Goal: Transaction & Acquisition: Obtain resource

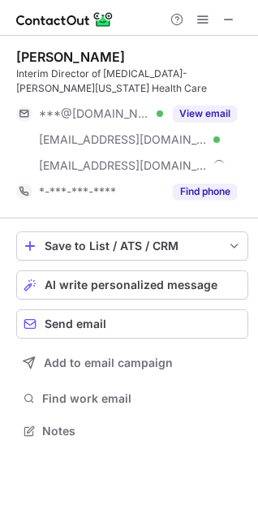
scroll to position [420, 258]
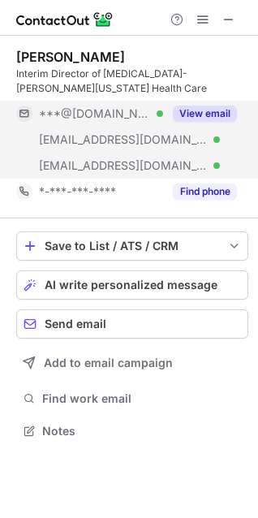
click at [213, 111] on button "View email" at bounding box center [205, 114] width 64 height 16
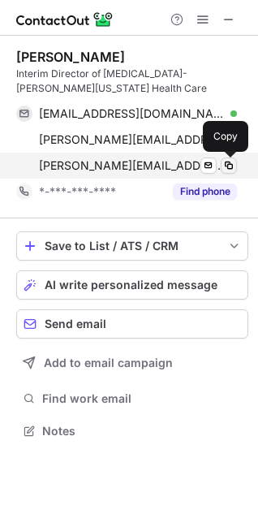
click at [230, 166] on span at bounding box center [229, 165] width 13 height 13
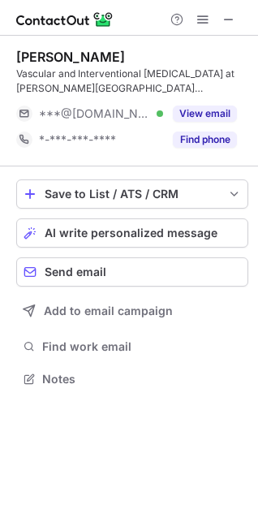
scroll to position [368, 258]
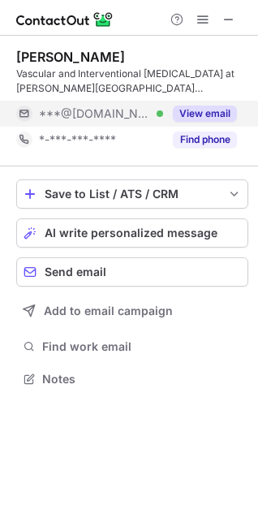
click at [200, 108] on button "View email" at bounding box center [205, 114] width 64 height 16
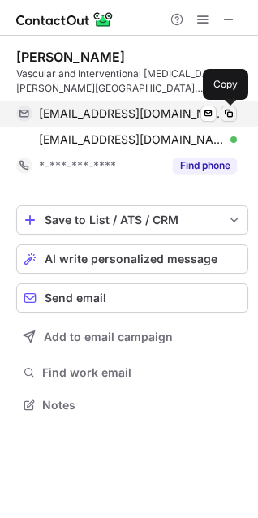
click at [232, 110] on span at bounding box center [229, 113] width 13 height 13
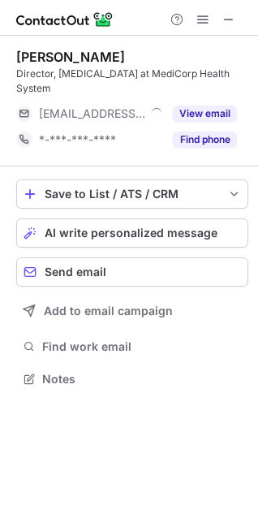
scroll to position [353, 258]
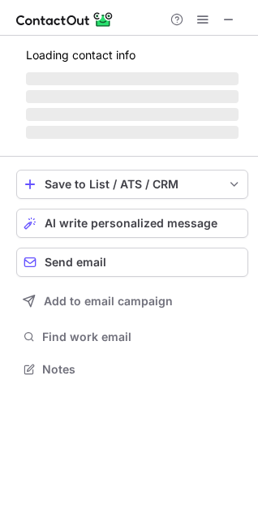
scroll to position [353, 258]
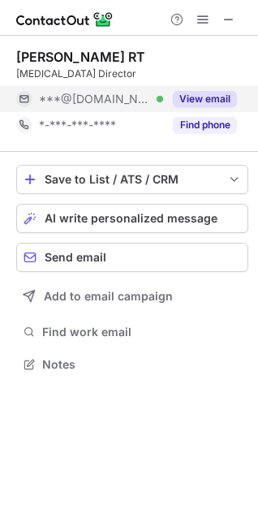
click at [189, 100] on button "View email" at bounding box center [205, 99] width 64 height 16
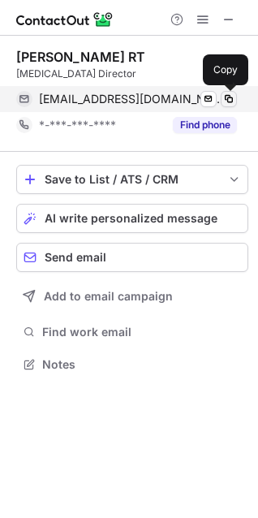
click at [231, 101] on span at bounding box center [229, 99] width 13 height 13
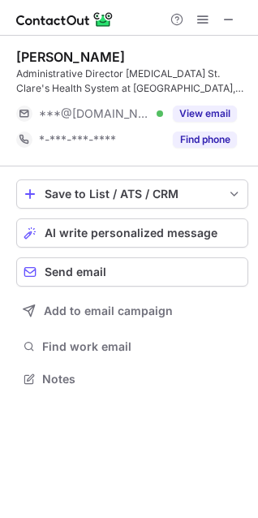
scroll to position [368, 258]
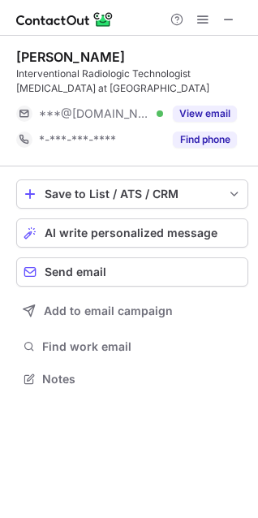
scroll to position [368, 258]
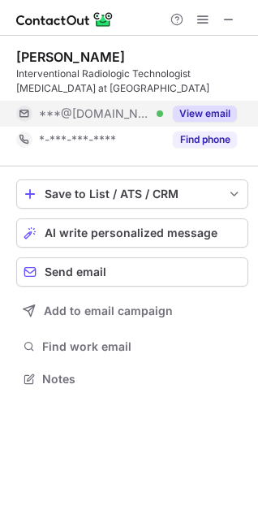
click at [199, 115] on button "View email" at bounding box center [205, 114] width 64 height 16
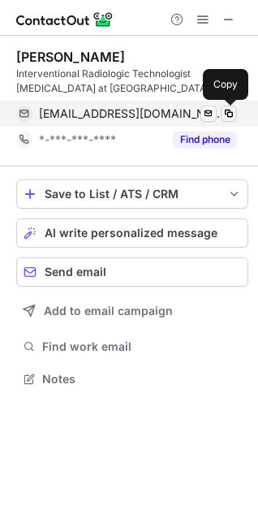
click at [228, 115] on span at bounding box center [229, 113] width 13 height 13
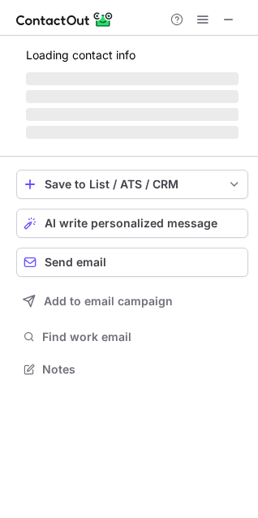
scroll to position [368, 258]
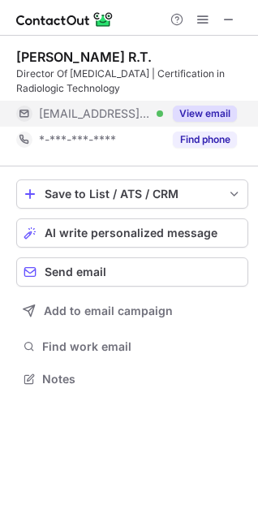
click at [205, 112] on button "View email" at bounding box center [205, 114] width 64 height 16
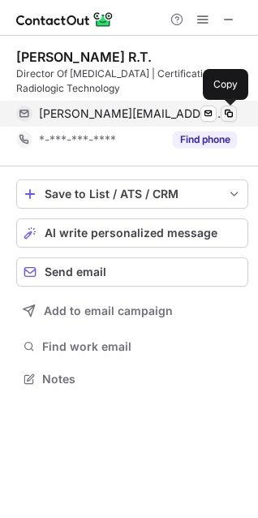
click at [225, 116] on span at bounding box center [229, 113] width 13 height 13
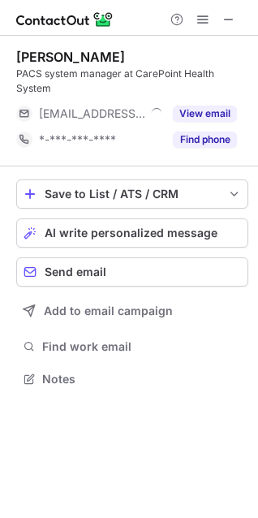
scroll to position [368, 258]
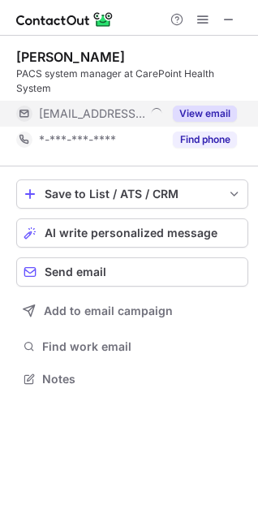
click at [193, 110] on button "View email" at bounding box center [205, 114] width 64 height 16
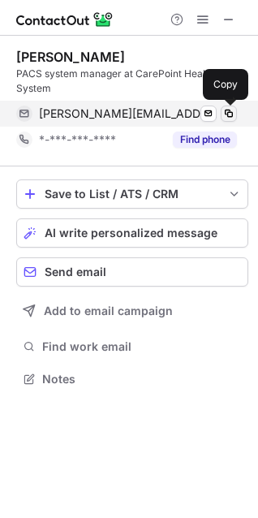
click at [227, 115] on span at bounding box center [229, 113] width 13 height 13
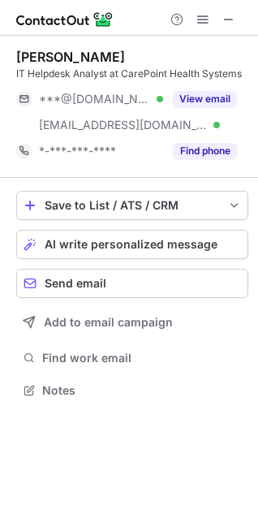
scroll to position [379, 258]
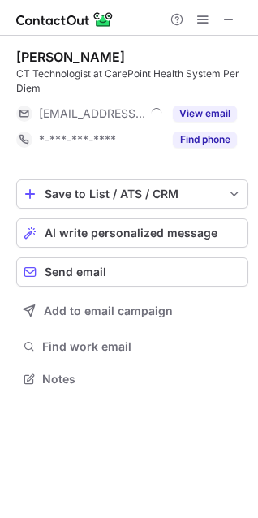
scroll to position [368, 258]
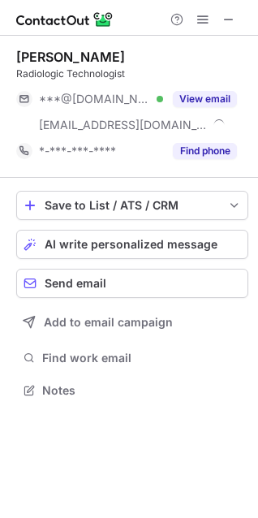
scroll to position [379, 258]
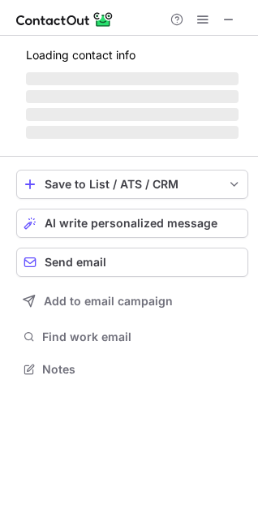
scroll to position [353, 258]
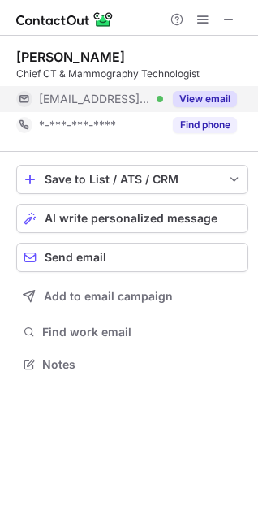
click at [185, 94] on button "View email" at bounding box center [205, 99] width 64 height 16
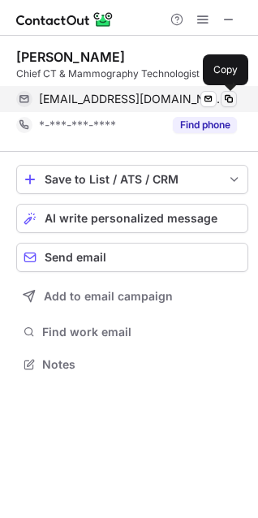
click at [234, 99] on span at bounding box center [229, 99] width 13 height 13
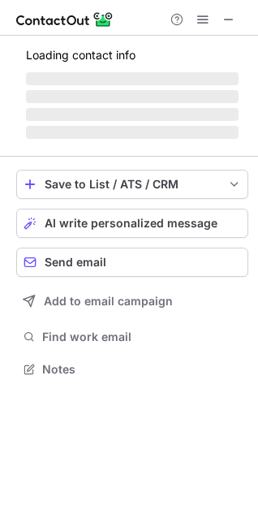
scroll to position [394, 258]
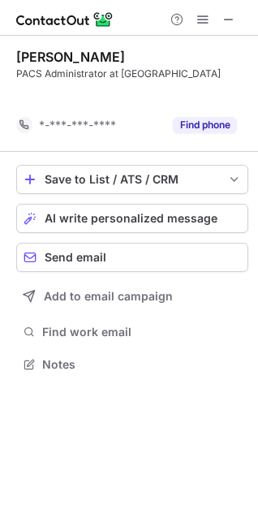
scroll to position [327, 258]
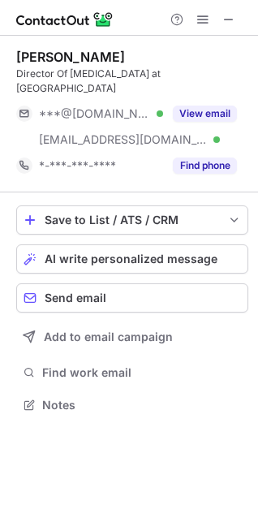
scroll to position [379, 258]
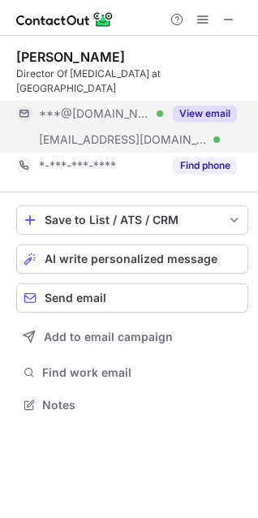
click at [210, 106] on button "View email" at bounding box center [205, 114] width 64 height 16
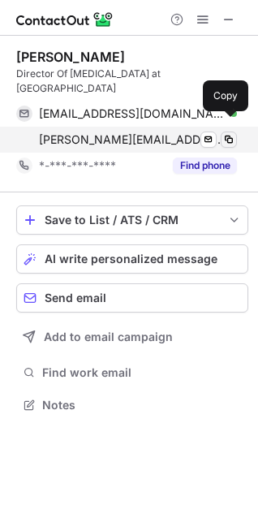
click at [235, 133] on span at bounding box center [229, 139] width 13 height 13
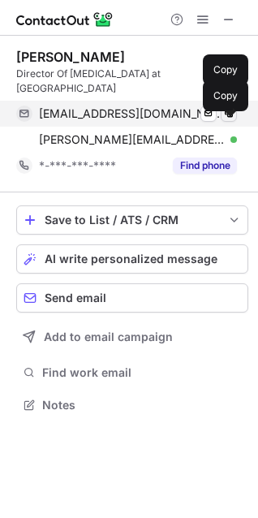
click at [232, 107] on span at bounding box center [229, 113] width 13 height 13
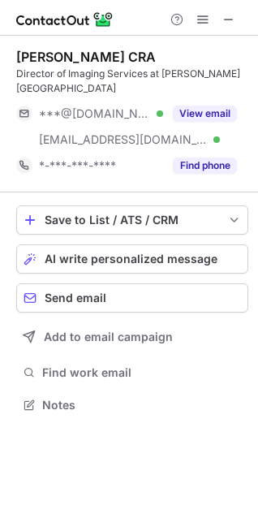
scroll to position [379, 258]
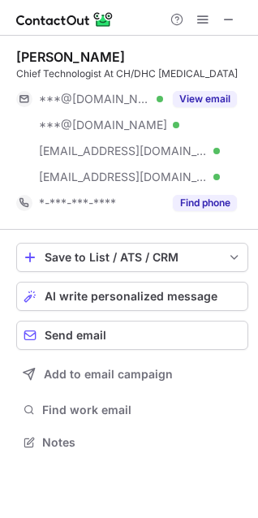
scroll to position [431, 258]
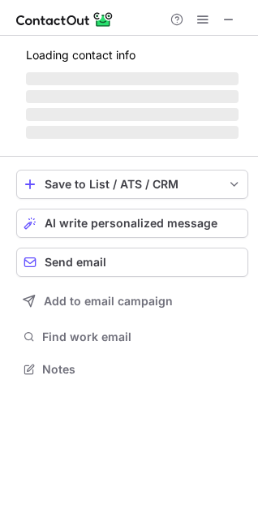
scroll to position [368, 258]
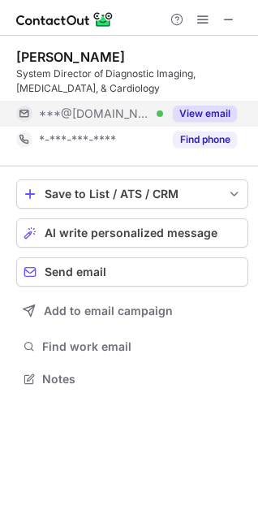
click at [201, 103] on div "View email" at bounding box center [200, 114] width 74 height 26
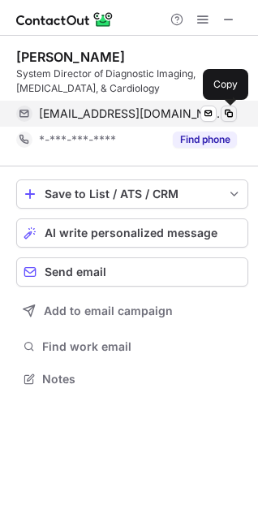
click at [228, 112] on span at bounding box center [229, 113] width 13 height 13
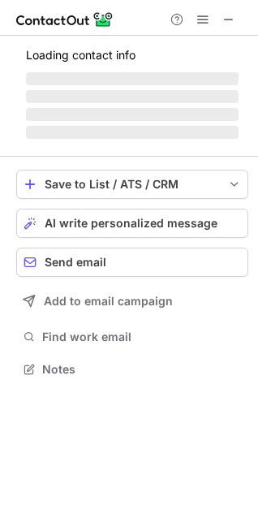
scroll to position [420, 258]
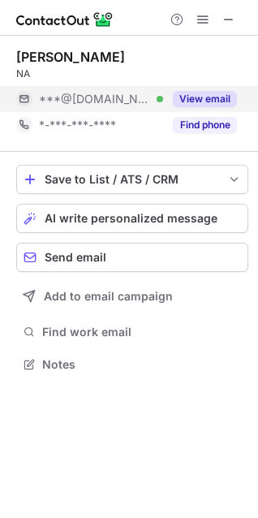
click at [224, 97] on button "View email" at bounding box center [205, 99] width 64 height 16
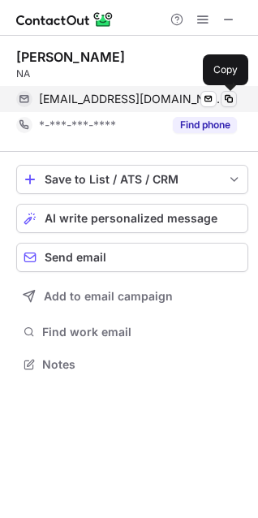
click at [233, 98] on span at bounding box center [229, 99] width 13 height 13
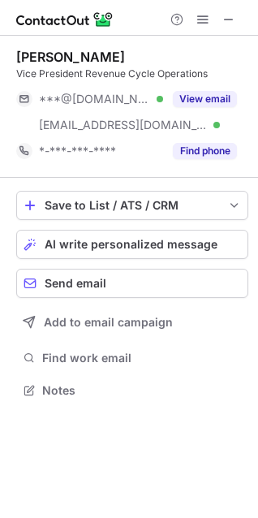
scroll to position [379, 258]
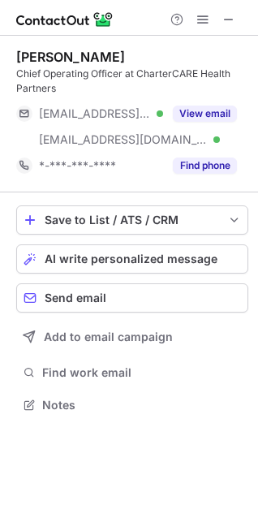
scroll to position [394, 258]
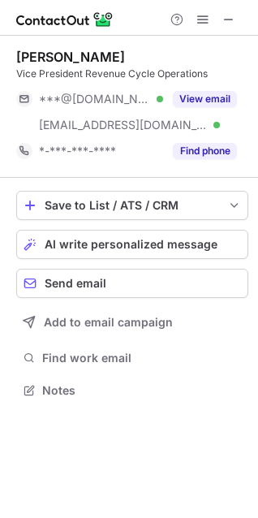
scroll to position [379, 258]
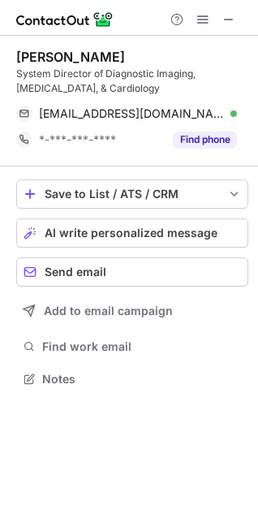
scroll to position [368, 258]
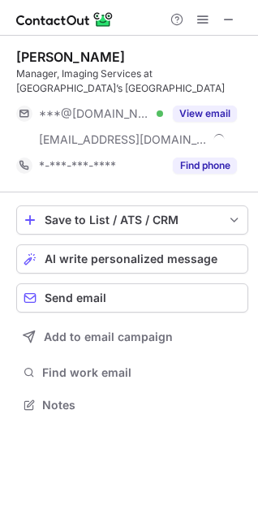
scroll to position [394, 258]
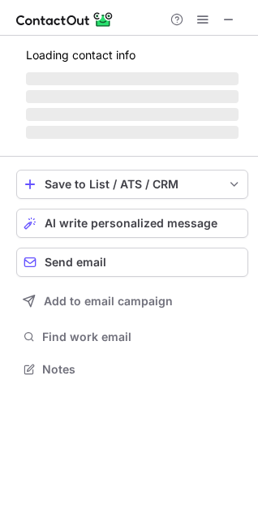
scroll to position [394, 258]
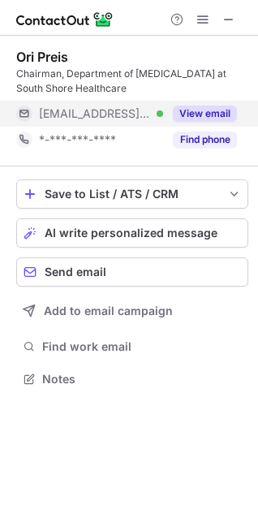
click at [198, 116] on button "View email" at bounding box center [205, 114] width 64 height 16
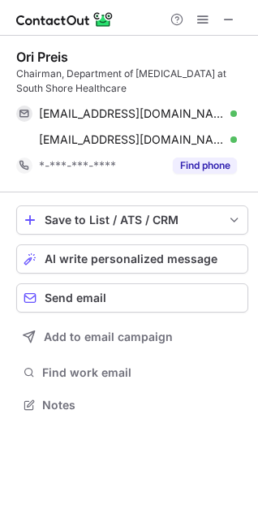
scroll to position [394, 258]
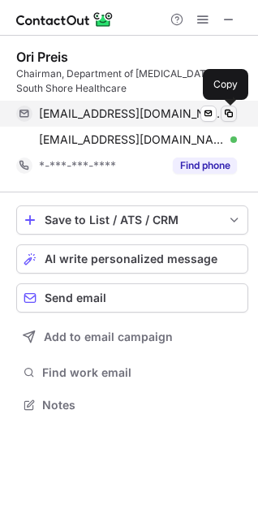
click at [232, 113] on span at bounding box center [229, 113] width 13 height 13
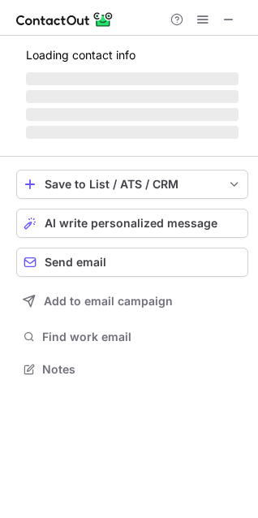
scroll to position [446, 258]
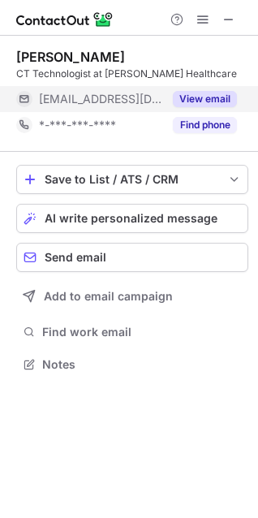
click at [205, 92] on button "View email" at bounding box center [205, 99] width 64 height 16
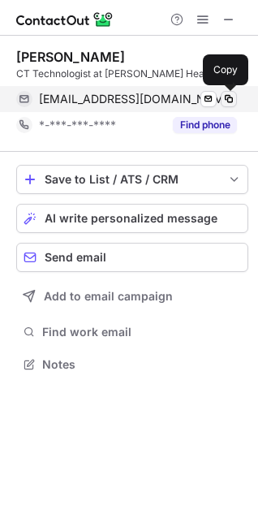
click at [224, 98] on span at bounding box center [229, 99] width 13 height 13
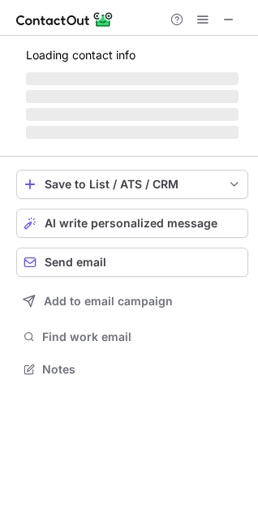
scroll to position [420, 258]
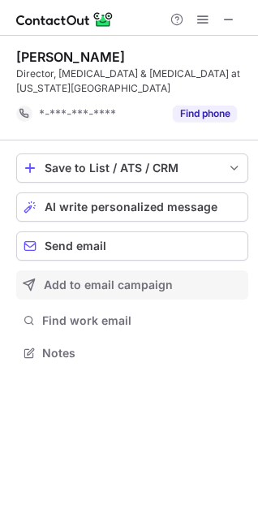
scroll to position [342, 258]
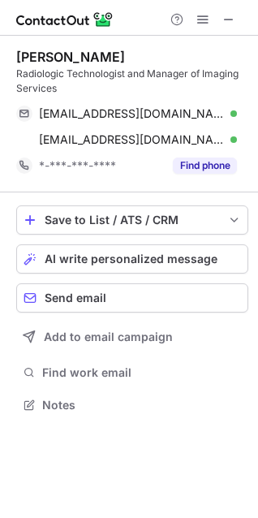
scroll to position [394, 258]
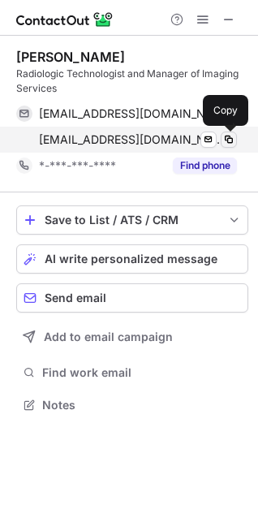
click at [229, 139] on span at bounding box center [229, 139] width 13 height 13
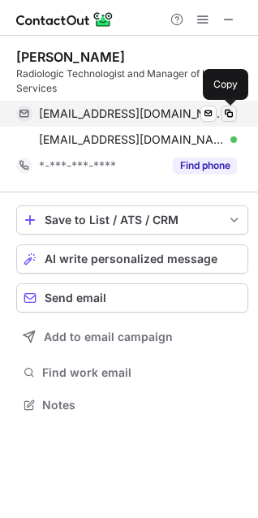
click at [225, 115] on span at bounding box center [229, 113] width 13 height 13
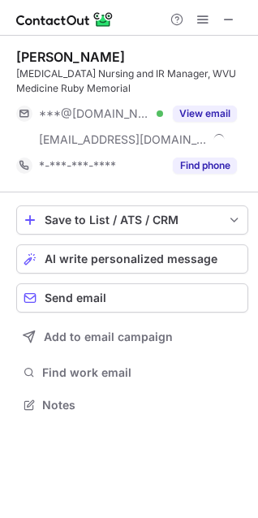
scroll to position [394, 258]
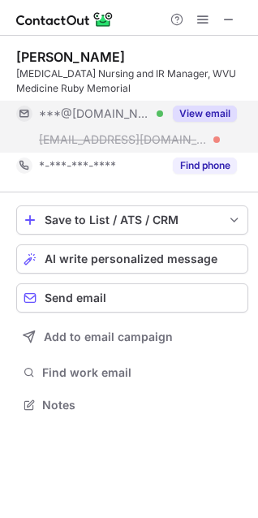
click at [206, 115] on button "View email" at bounding box center [205, 114] width 64 height 16
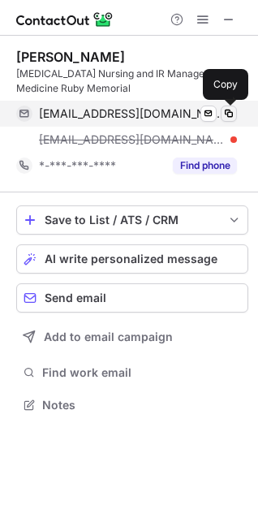
click at [225, 113] on span at bounding box center [229, 113] width 13 height 13
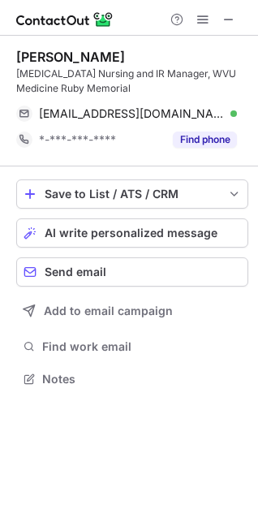
scroll to position [368, 258]
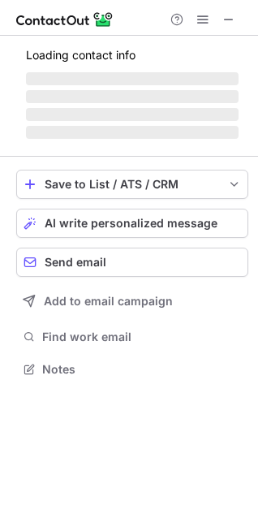
scroll to position [368, 258]
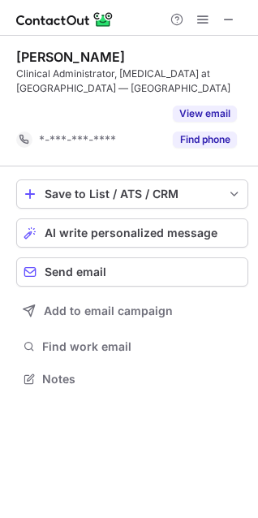
scroll to position [342, 258]
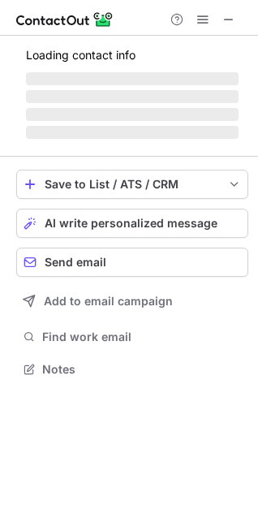
scroll to position [394, 258]
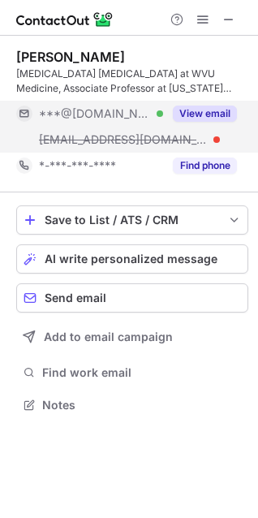
click at [186, 114] on button "View email" at bounding box center [205, 114] width 64 height 16
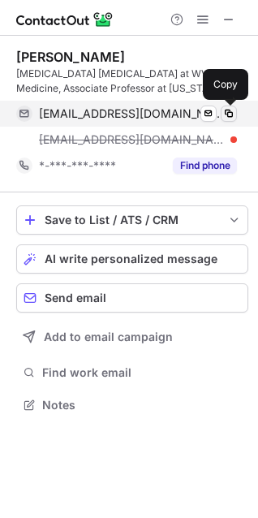
click at [231, 117] on span at bounding box center [229, 113] width 13 height 13
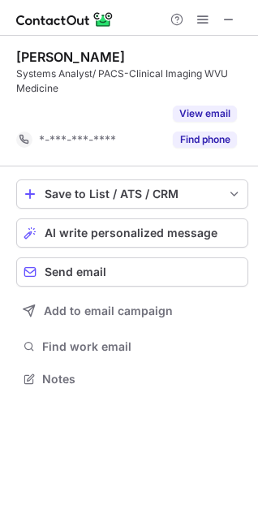
scroll to position [342, 258]
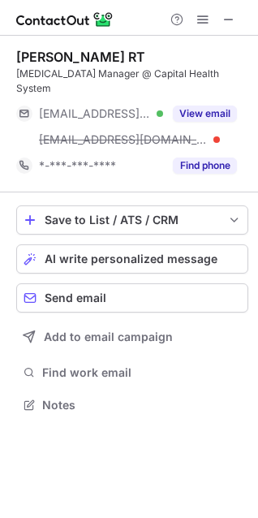
scroll to position [379, 258]
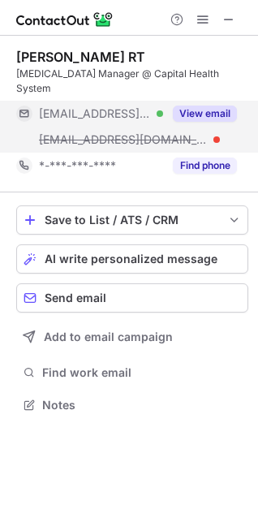
click at [210, 106] on button "View email" at bounding box center [205, 114] width 64 height 16
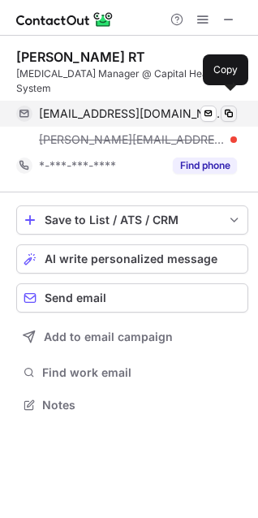
click at [231, 107] on span at bounding box center [229, 113] width 13 height 13
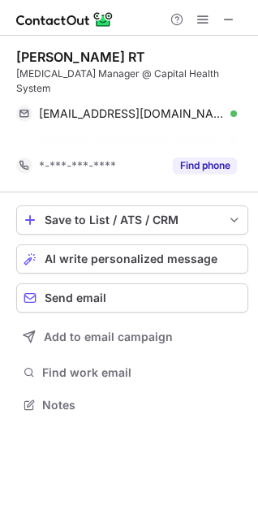
scroll to position [353, 258]
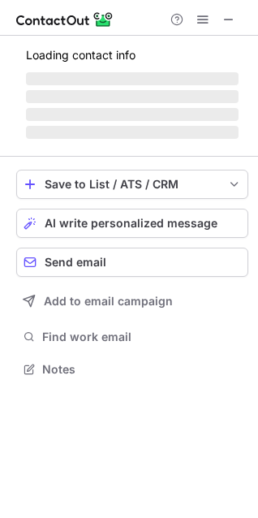
scroll to position [379, 258]
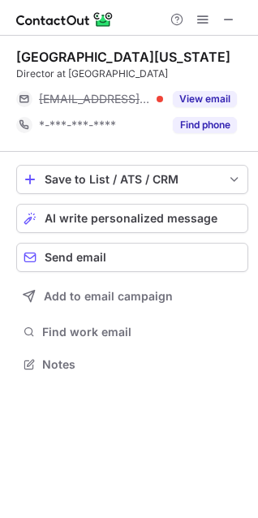
scroll to position [353, 258]
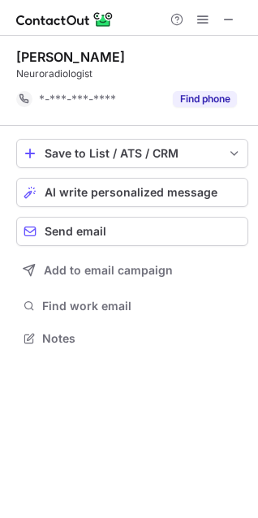
scroll to position [327, 258]
click at [229, 22] on span at bounding box center [229, 19] width 13 height 13
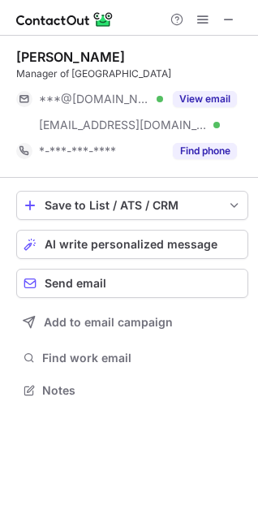
scroll to position [379, 258]
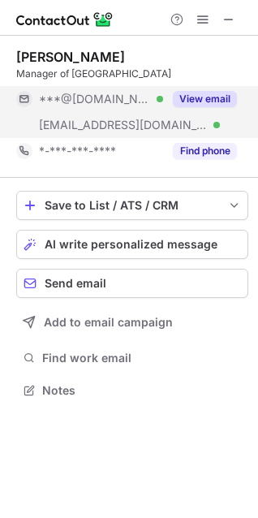
click at [218, 94] on button "View email" at bounding box center [205, 99] width 64 height 16
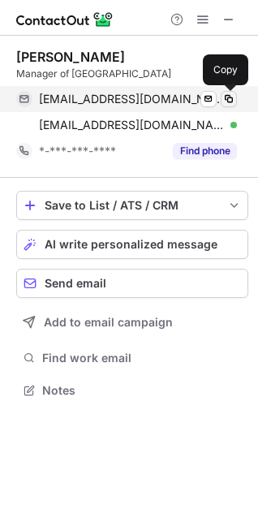
click at [234, 99] on span at bounding box center [229, 99] width 13 height 13
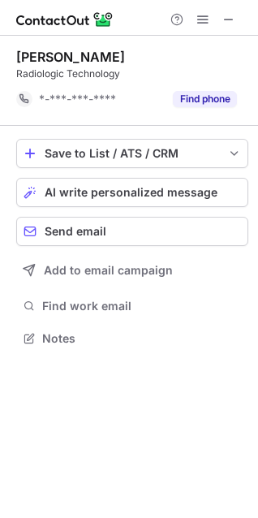
scroll to position [327, 258]
click at [234, 15] on span at bounding box center [229, 19] width 13 height 13
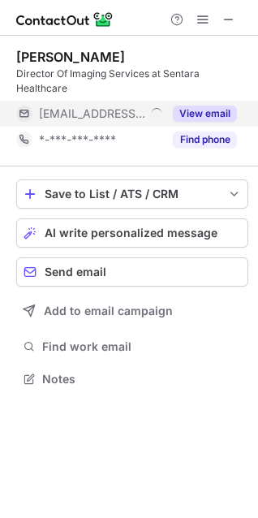
scroll to position [368, 258]
click at [210, 113] on button "View email" at bounding box center [205, 114] width 64 height 16
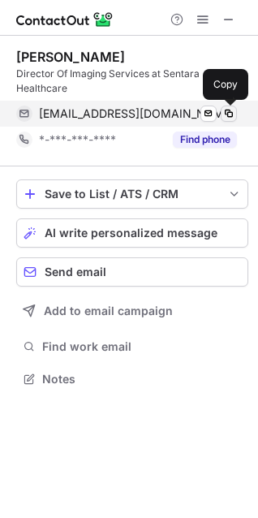
click at [225, 115] on span at bounding box center [229, 113] width 13 height 13
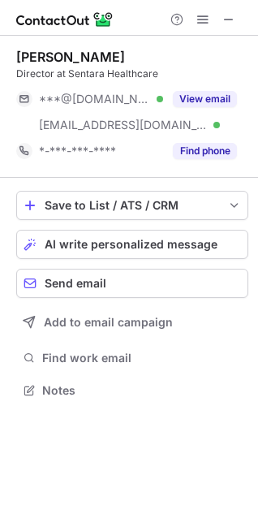
scroll to position [379, 258]
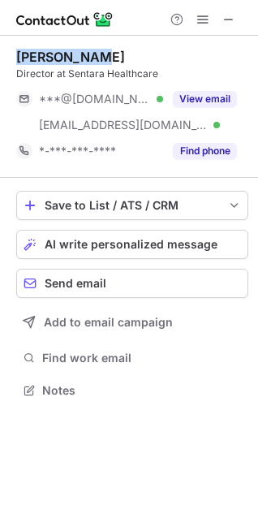
copy div "Jason Drane"
drag, startPoint x: 109, startPoint y: 56, endPoint x: 18, endPoint y: 54, distance: 91.0
click at [18, 54] on div "Jason Drane" at bounding box center [132, 57] width 232 height 16
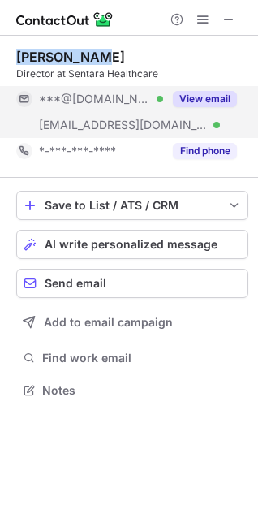
click at [201, 98] on button "View email" at bounding box center [205, 99] width 64 height 16
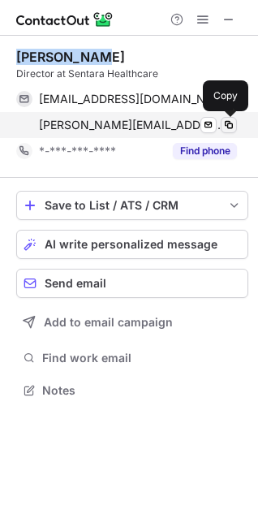
click at [228, 123] on span at bounding box center [229, 125] width 13 height 13
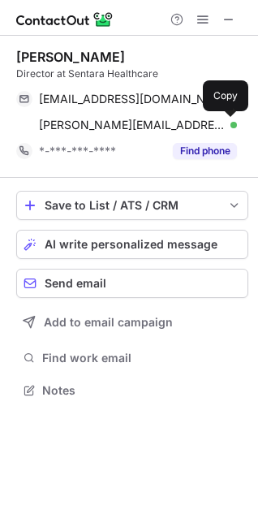
click at [249, 102] on div "Jason Drane Director at Sentara Healthcare brdrane@yahoo.com Verified Send emai…" at bounding box center [129, 225] width 258 height 379
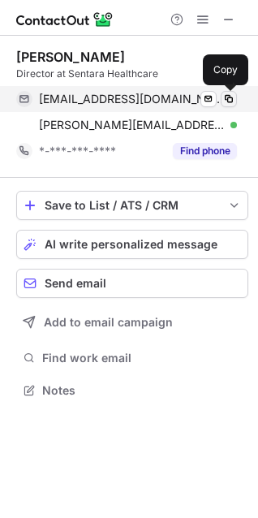
click at [229, 97] on span at bounding box center [229, 99] width 13 height 13
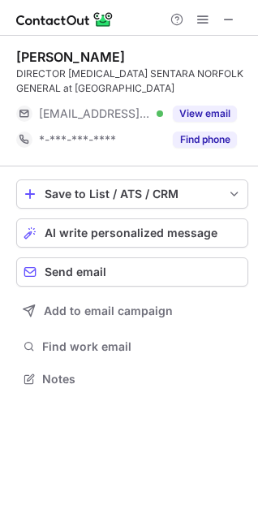
scroll to position [368, 258]
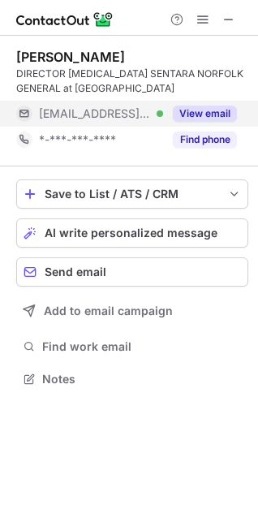
click at [201, 118] on button "View email" at bounding box center [205, 114] width 64 height 16
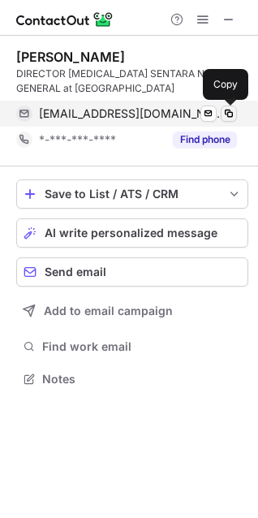
click at [228, 111] on span at bounding box center [229, 113] width 13 height 13
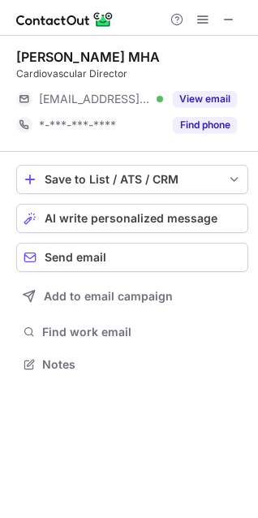
scroll to position [353, 258]
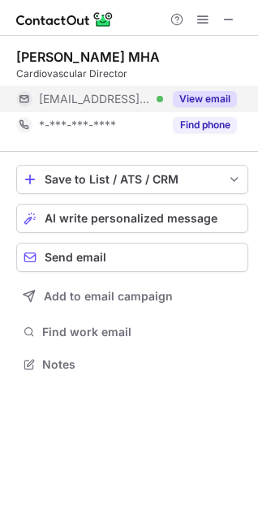
click at [203, 99] on button "View email" at bounding box center [205, 99] width 64 height 16
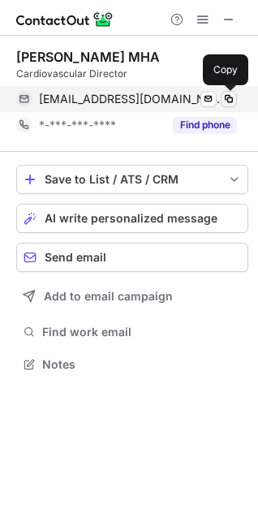
click at [223, 99] on span at bounding box center [229, 99] width 13 height 13
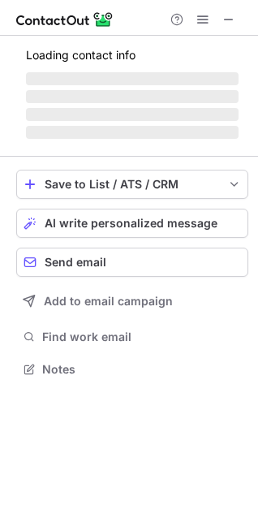
scroll to position [353, 258]
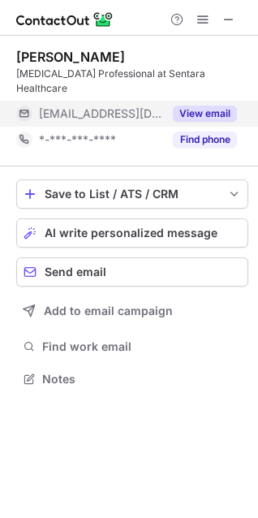
click at [201, 106] on button "View email" at bounding box center [205, 114] width 64 height 16
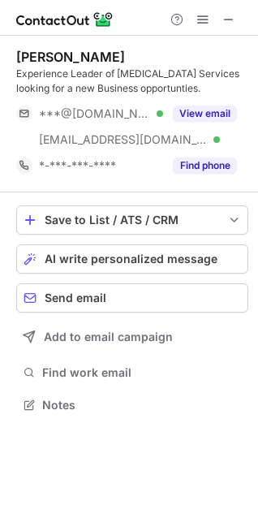
scroll to position [394, 258]
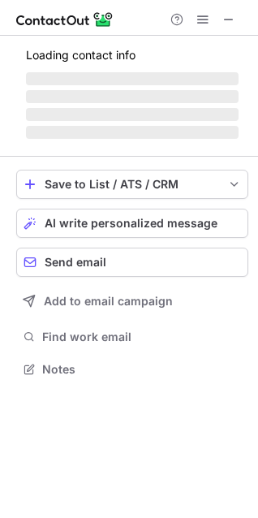
scroll to position [394, 258]
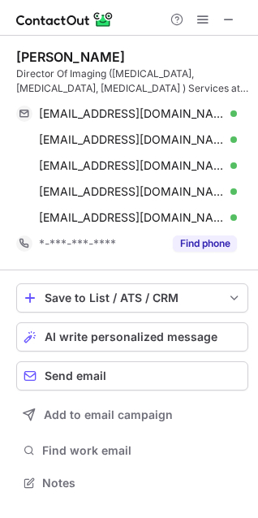
scroll to position [472, 258]
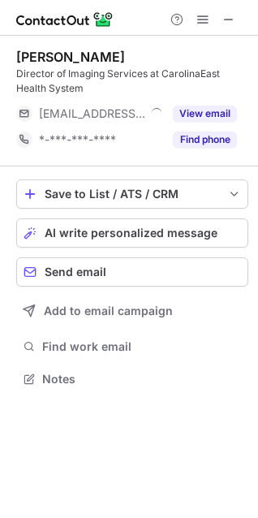
scroll to position [368, 258]
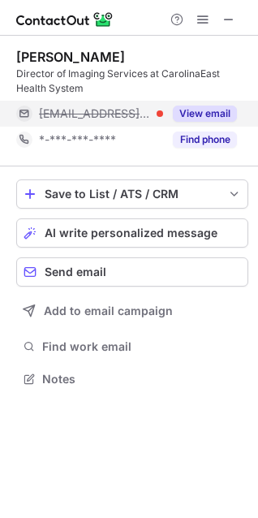
click at [196, 113] on button "View email" at bounding box center [205, 114] width 64 height 16
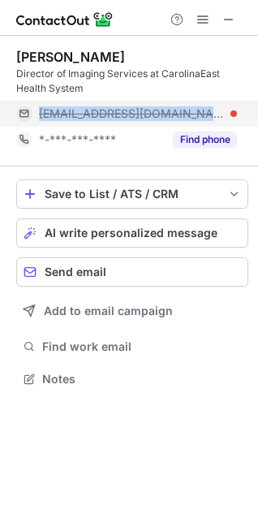
copy div "[EMAIL_ADDRESS][DOMAIN_NAME]"
drag, startPoint x: 223, startPoint y: 115, endPoint x: 14, endPoint y: 114, distance: 209.5
click at [16, 114] on div "[EMAIL_ADDRESS][DOMAIN_NAME]" at bounding box center [126, 114] width 221 height 26
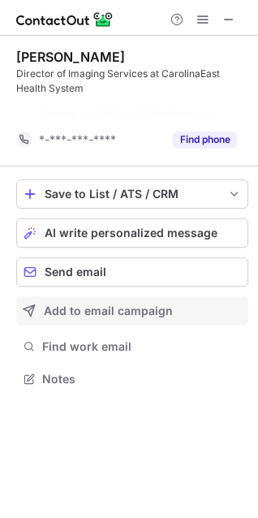
scroll to position [342, 258]
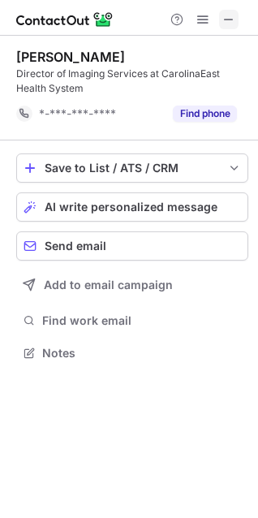
click at [220, 20] on button at bounding box center [228, 19] width 19 height 19
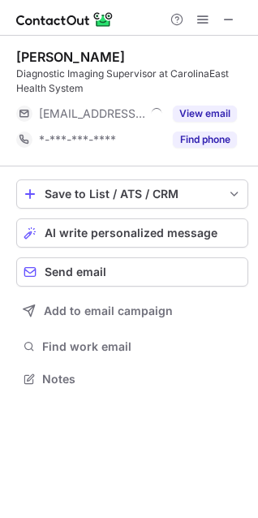
scroll to position [368, 258]
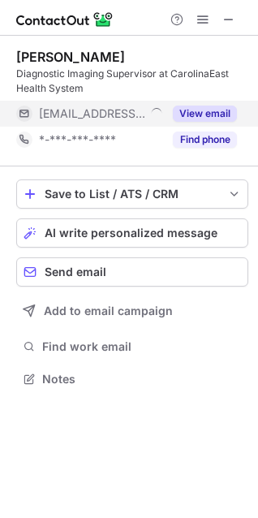
click at [206, 113] on button "View email" at bounding box center [205, 114] width 64 height 16
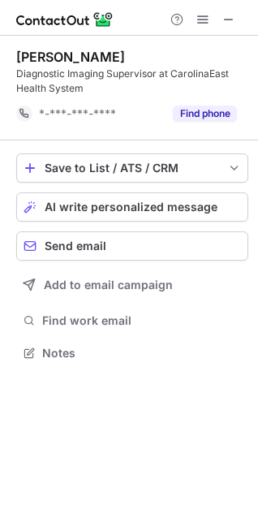
scroll to position [342, 258]
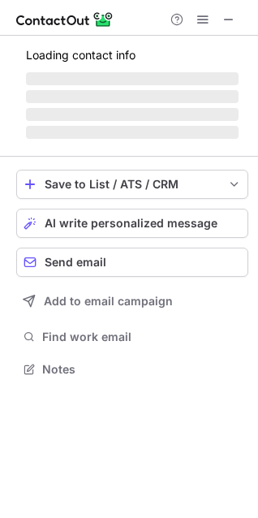
scroll to position [394, 258]
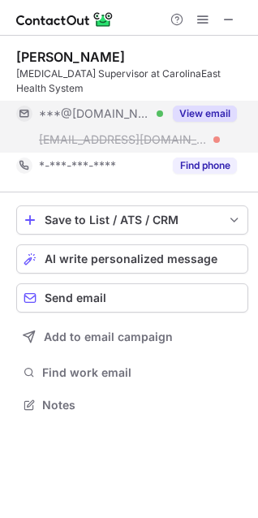
click at [202, 109] on button "View email" at bounding box center [205, 114] width 64 height 16
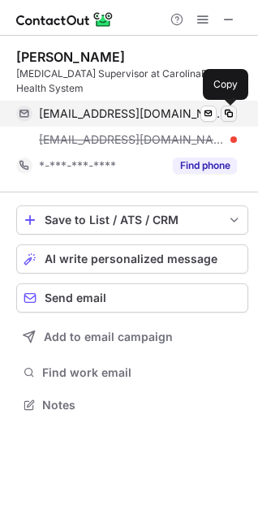
click at [228, 115] on span at bounding box center [229, 113] width 13 height 13
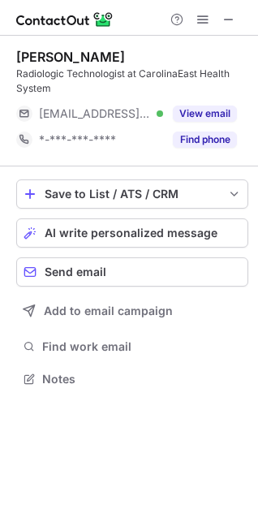
scroll to position [368, 258]
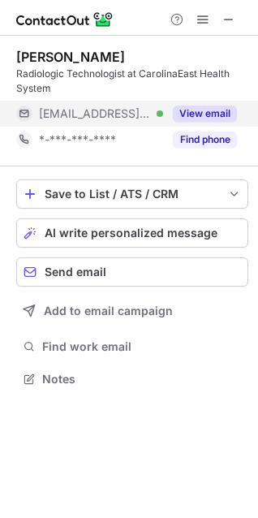
click at [208, 109] on button "View email" at bounding box center [205, 114] width 64 height 16
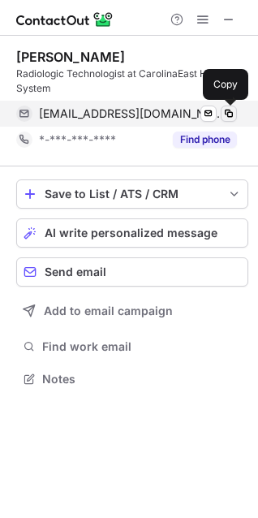
click at [231, 115] on span at bounding box center [229, 113] width 13 height 13
